Goal: Information Seeking & Learning: Understand process/instructions

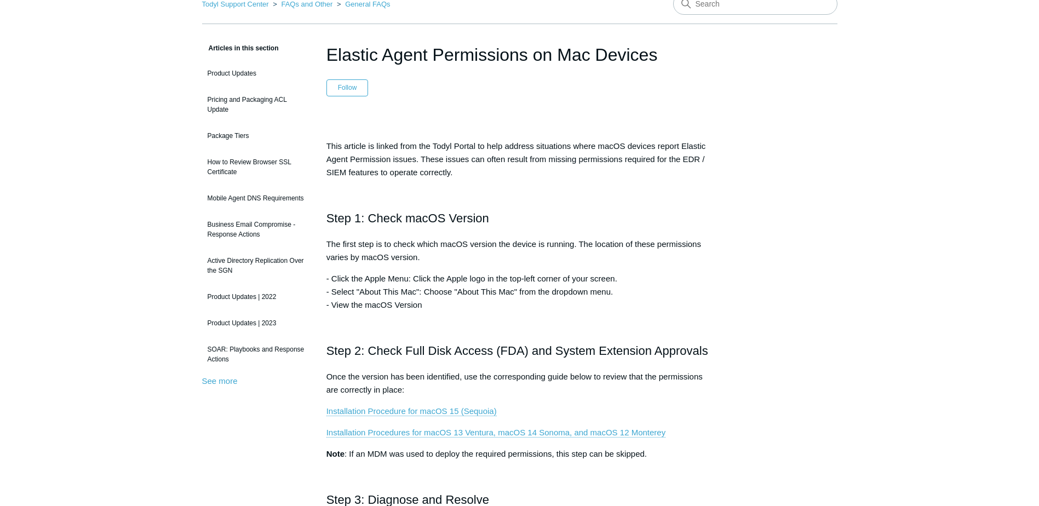
scroll to position [164, 0]
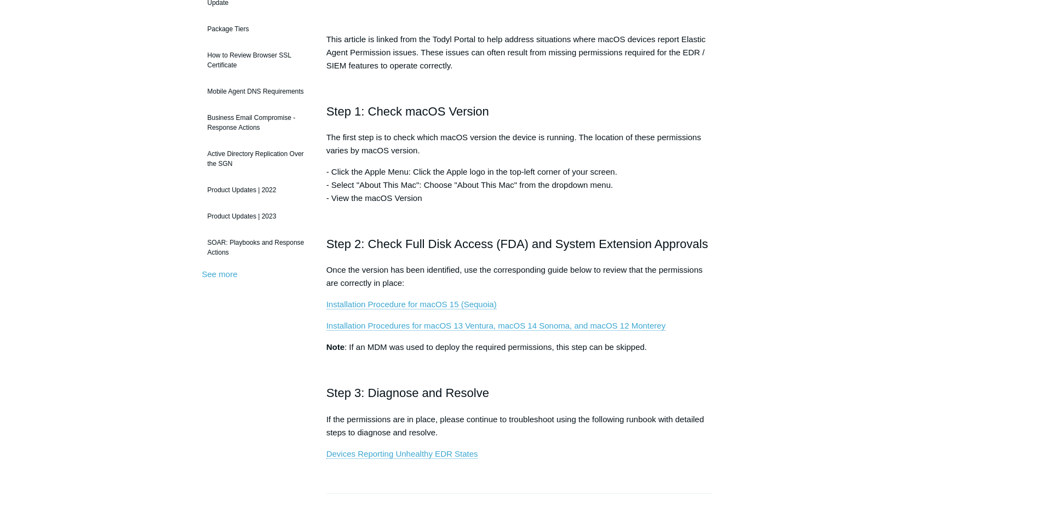
drag, startPoint x: 320, startPoint y: 270, endPoint x: 679, endPoint y: 278, distance: 358.4
click at [679, 278] on article "Elastic Agent Permissions on Mac Devices Follow Not yet followed by anyone This…" at bounding box center [520, 397] width 420 height 924
drag, startPoint x: 679, startPoint y: 278, endPoint x: 754, endPoint y: 316, distance: 84.5
click at [754, 316] on div "Articles in this section Product Updates Pricing and Packaging ACL Update Packa…" at bounding box center [519, 397] width 635 height 924
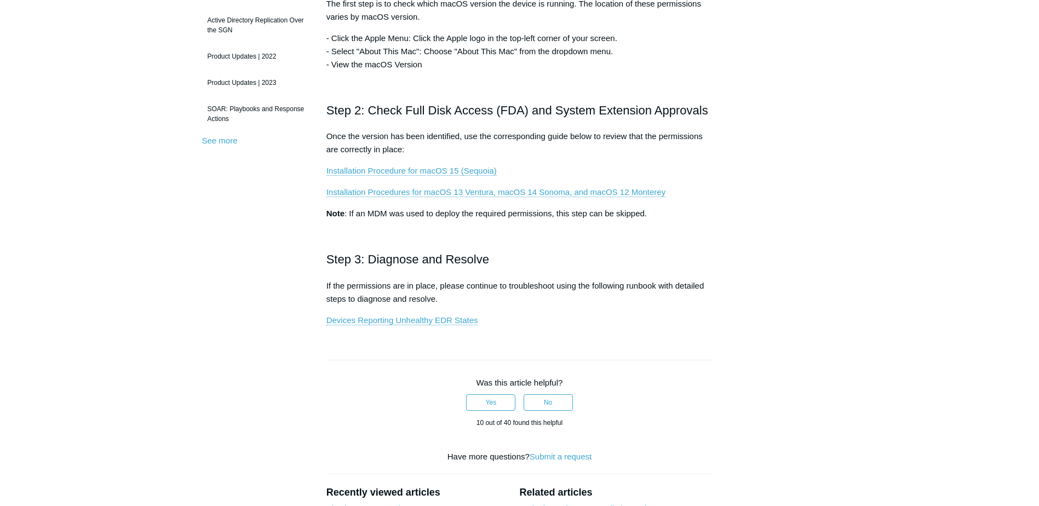
scroll to position [274, 0]
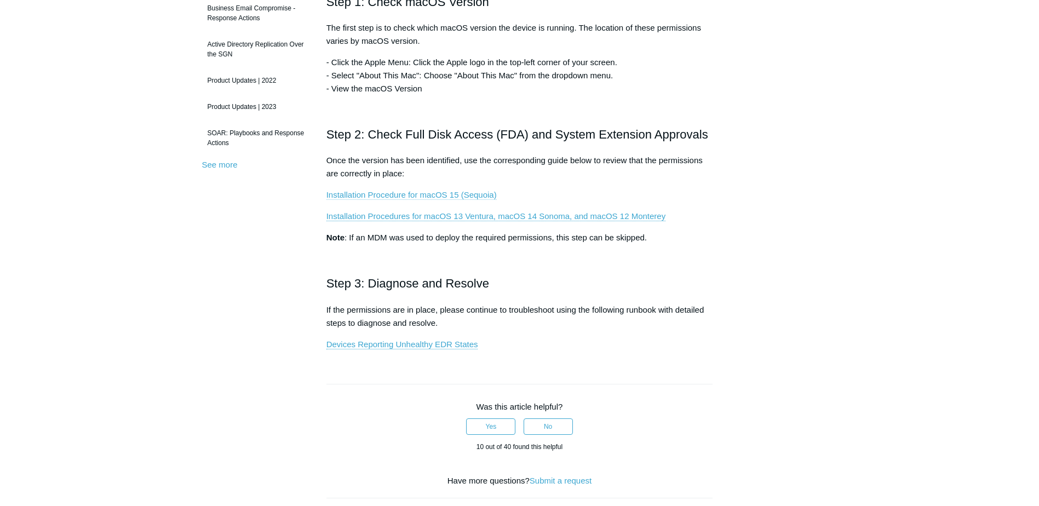
click at [409, 195] on link "Installation Procedure for macOS 15 (Sequoia)" at bounding box center [411, 195] width 170 height 10
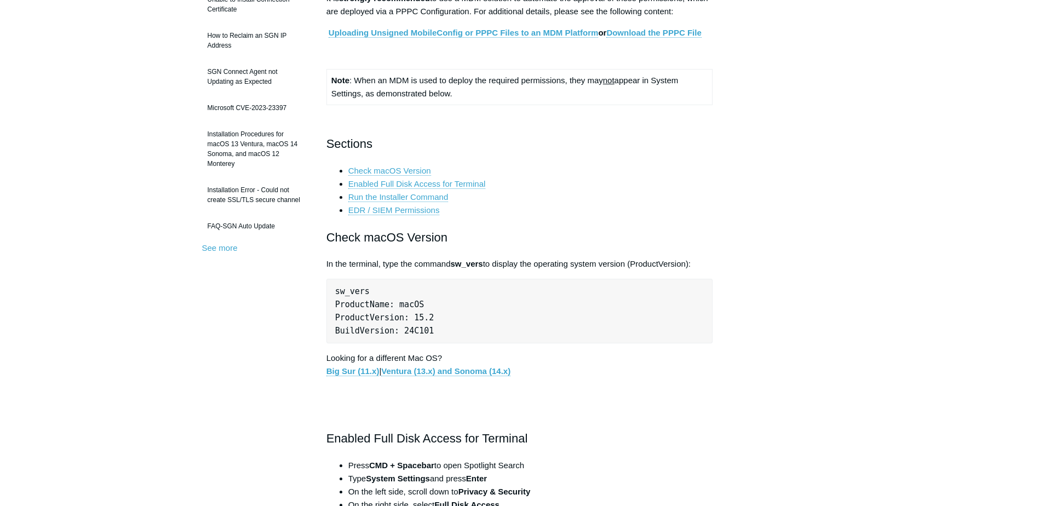
scroll to position [383, 0]
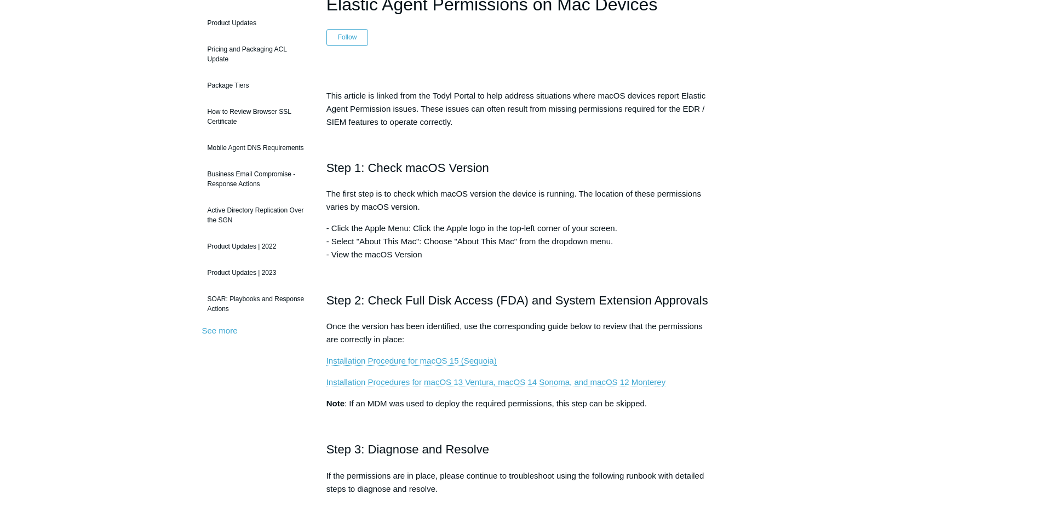
scroll to position [110, 0]
click at [473, 360] on link "Installation Procedure for macOS 15 (Sequoia)" at bounding box center [411, 359] width 170 height 10
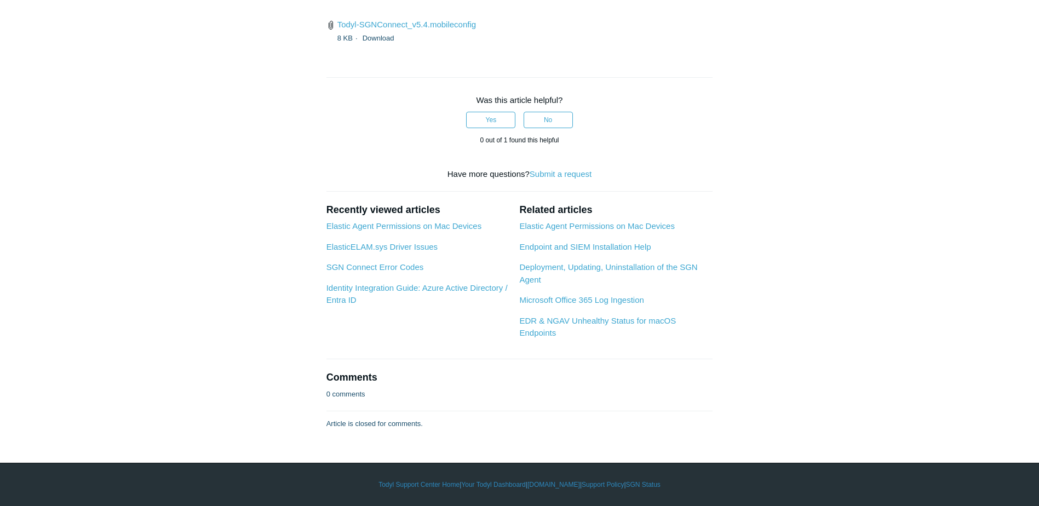
scroll to position [3670, 0]
